Goal: Book appointment/travel/reservation

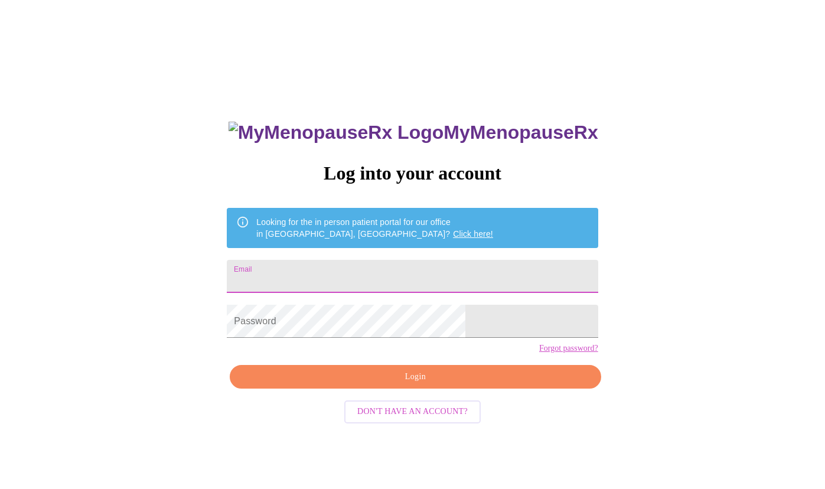
click at [322, 272] on input "Email" at bounding box center [412, 276] width 371 height 33
type input "[EMAIL_ADDRESS][DOMAIN_NAME]"
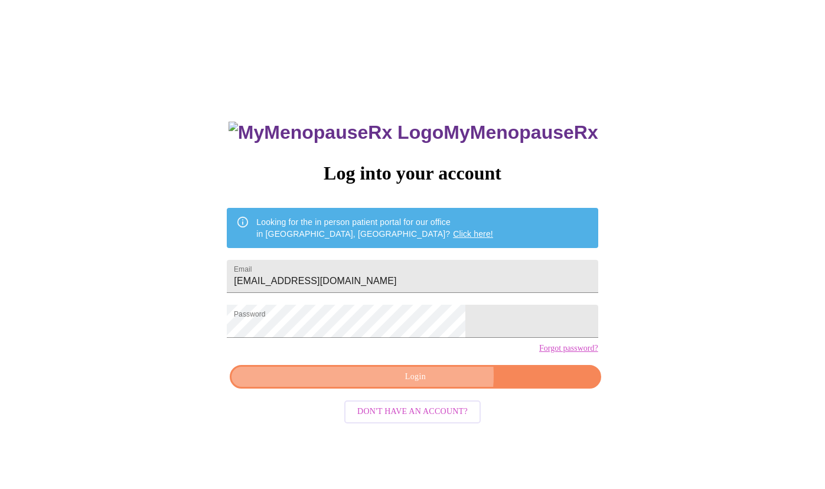
click at [427, 384] on span "Login" at bounding box center [415, 377] width 344 height 15
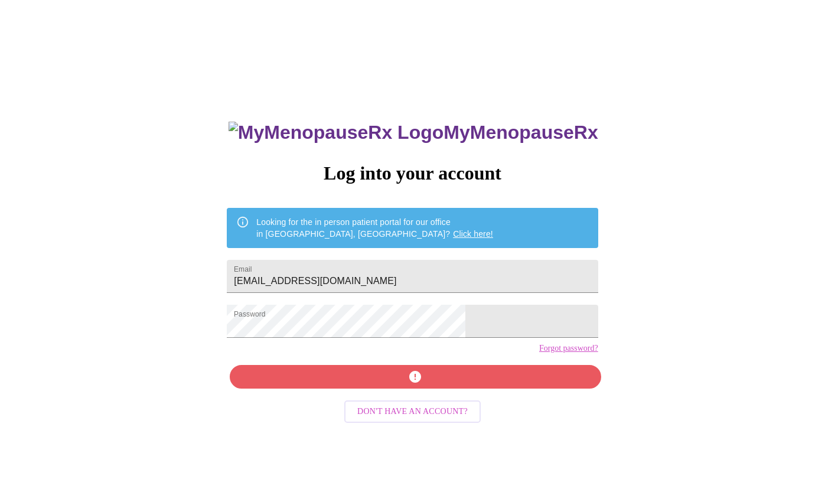
click at [539, 353] on link "Forgot password?" at bounding box center [568, 348] width 59 height 9
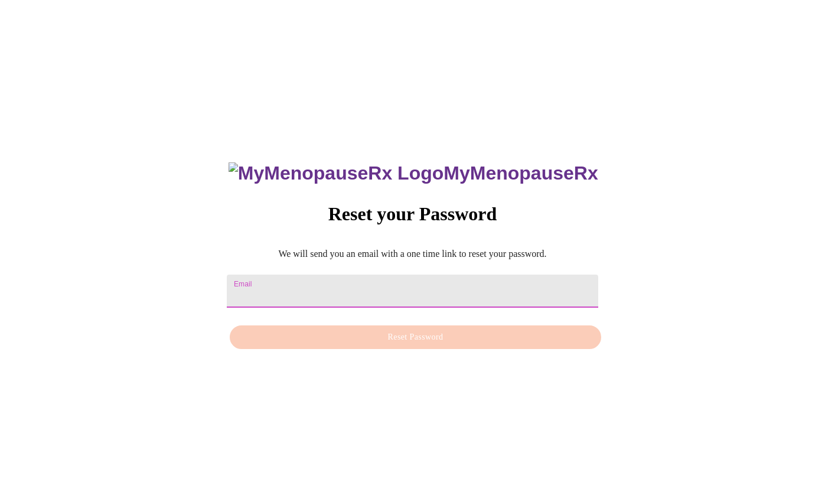
click at [323, 286] on input "Email" at bounding box center [412, 291] width 371 height 33
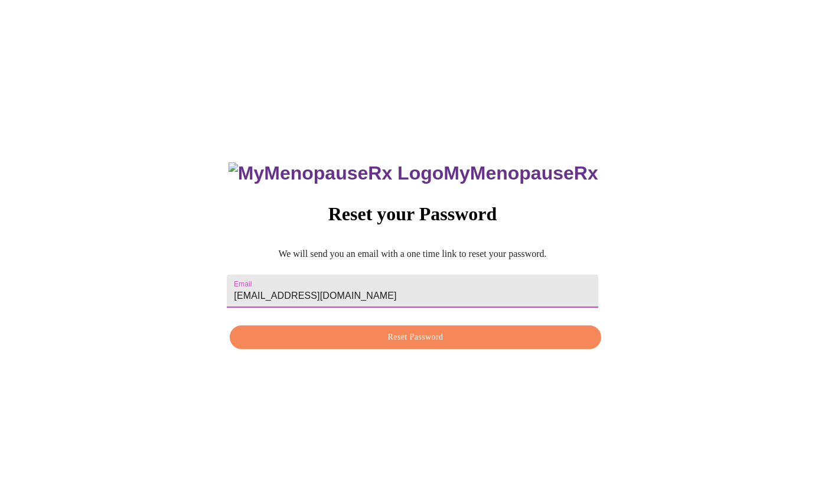
type input "[EMAIL_ADDRESS][DOMAIN_NAME]"
click at [384, 345] on span "Reset Password" at bounding box center [415, 337] width 344 height 15
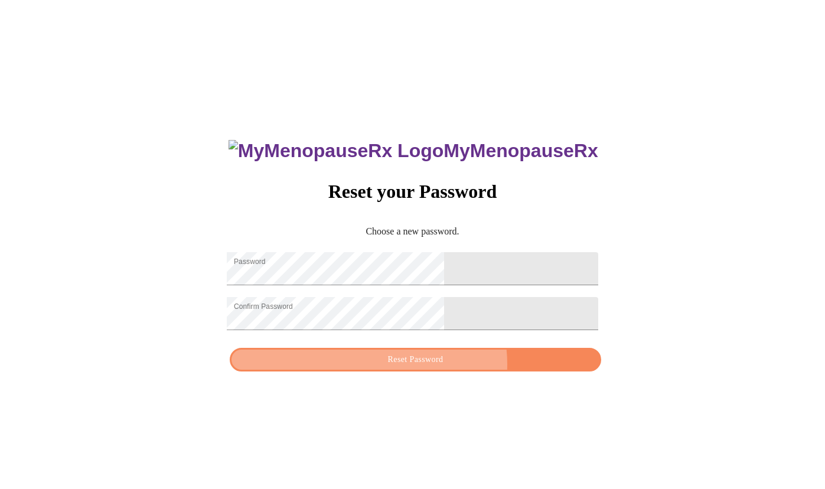
click at [445, 367] on span "Reset Password" at bounding box center [415, 359] width 344 height 15
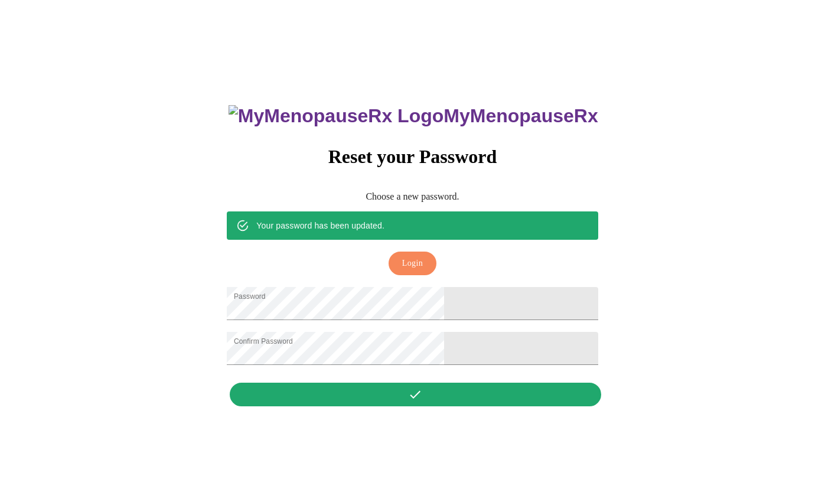
click at [400, 252] on button "Login" at bounding box center [412, 264] width 48 height 24
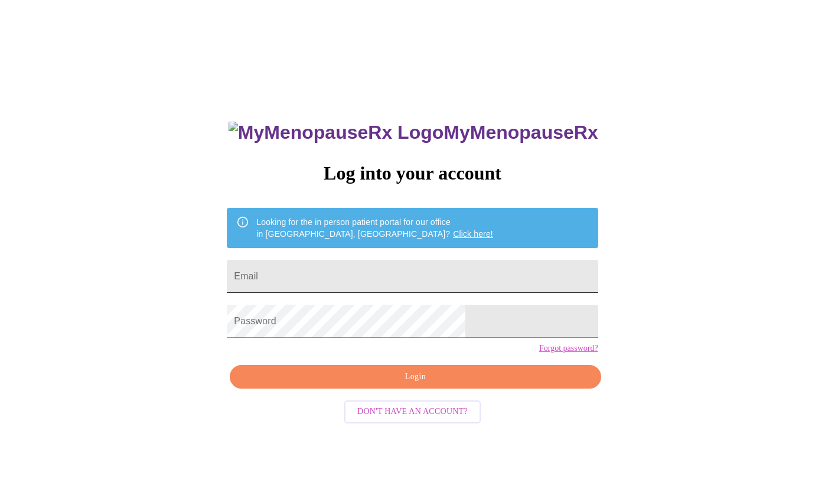
click at [327, 273] on input "Email" at bounding box center [412, 276] width 371 height 33
type input "[EMAIL_ADDRESS][DOMAIN_NAME]"
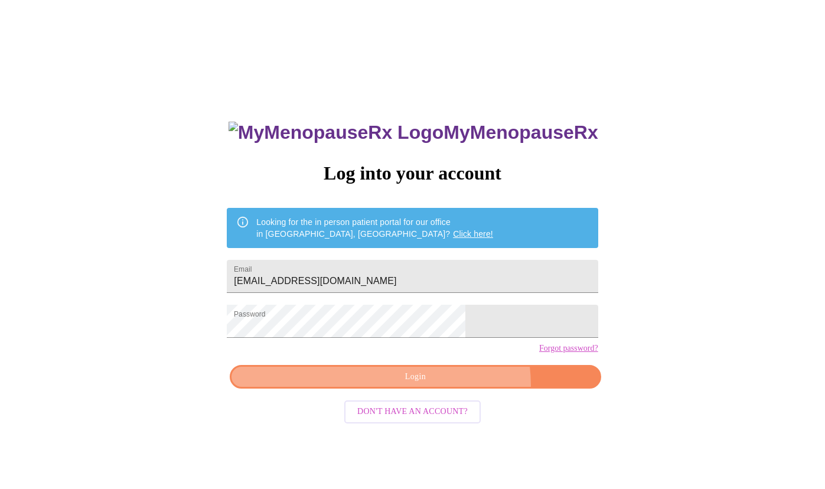
click at [446, 389] on button "Login" at bounding box center [415, 377] width 371 height 24
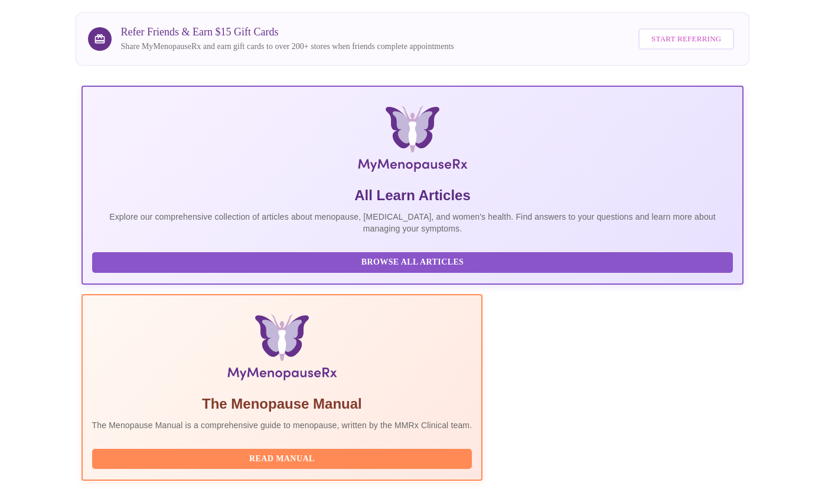
scroll to position [218, 0]
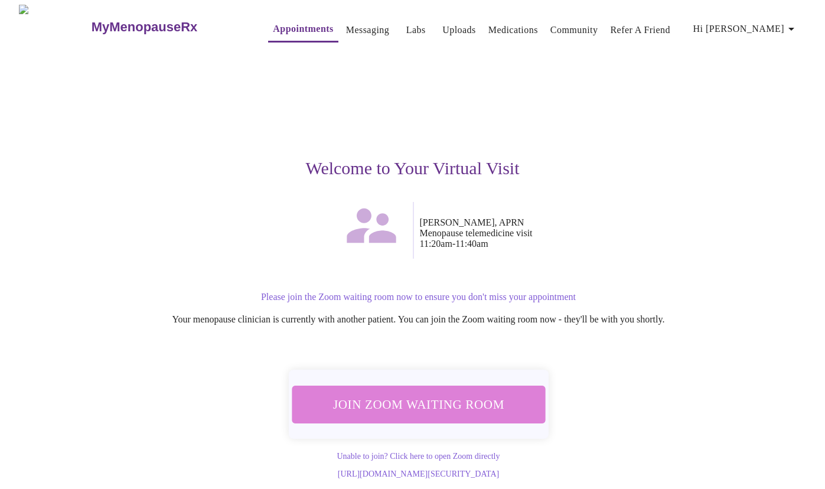
click at [439, 396] on span "Join Zoom Waiting Room" at bounding box center [418, 404] width 223 height 22
